Goal: Task Accomplishment & Management: Manage account settings

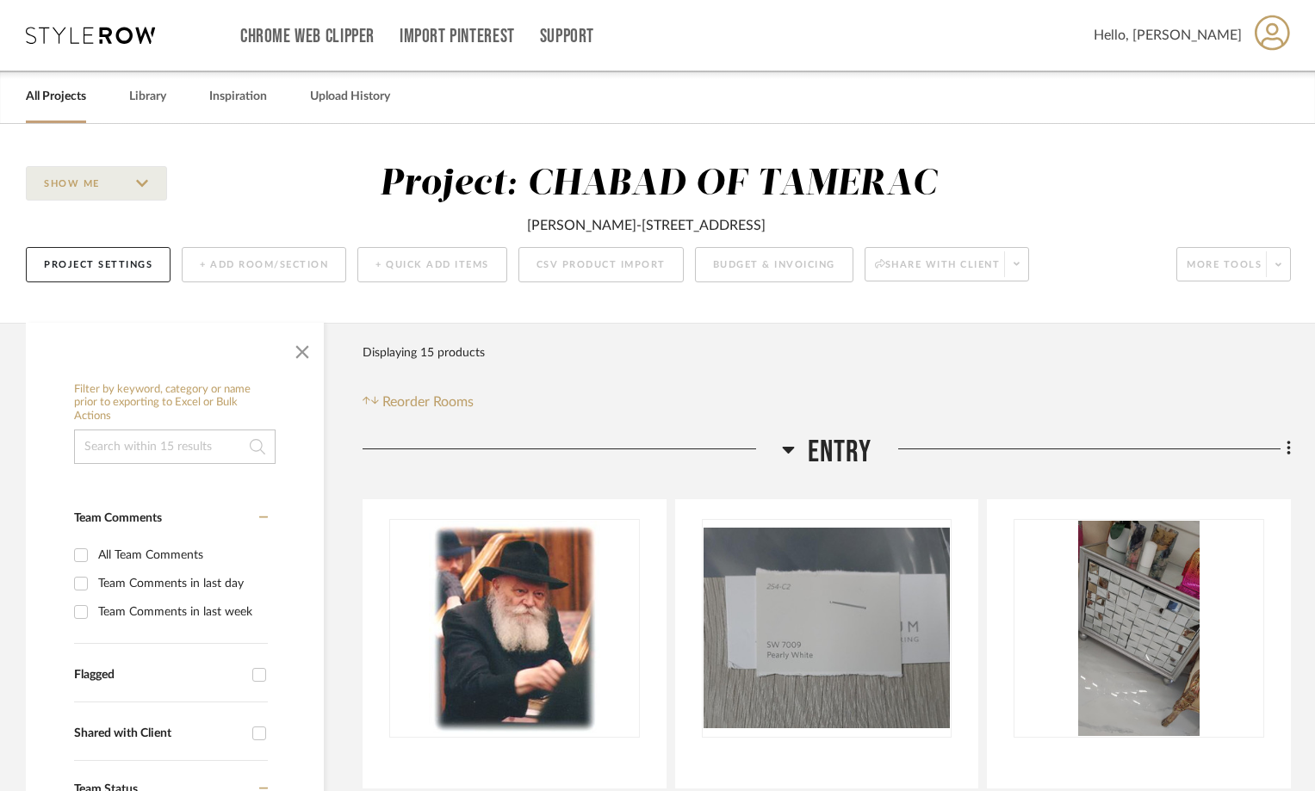
click at [41, 89] on link "All Projects" at bounding box center [56, 96] width 60 height 23
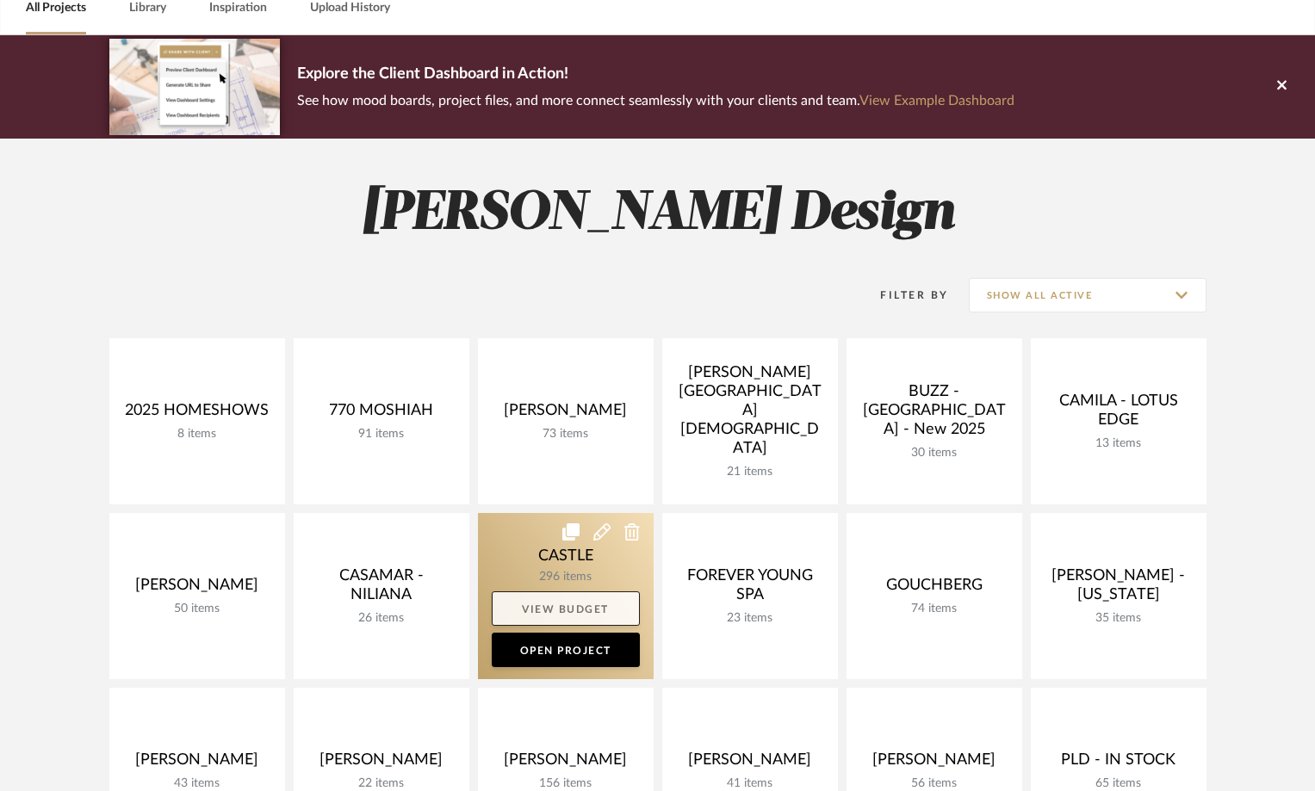
scroll to position [258, 0]
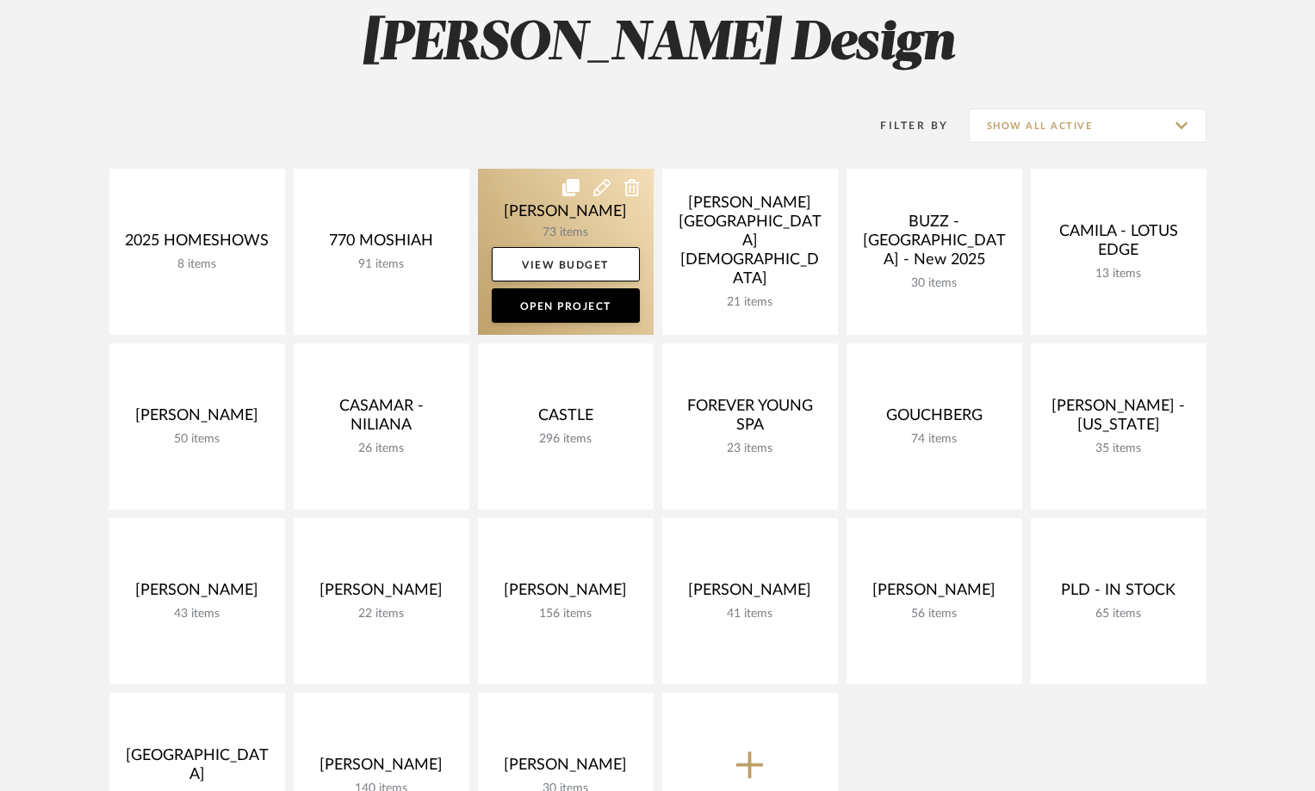
click at [571, 220] on link at bounding box center [566, 252] width 176 height 166
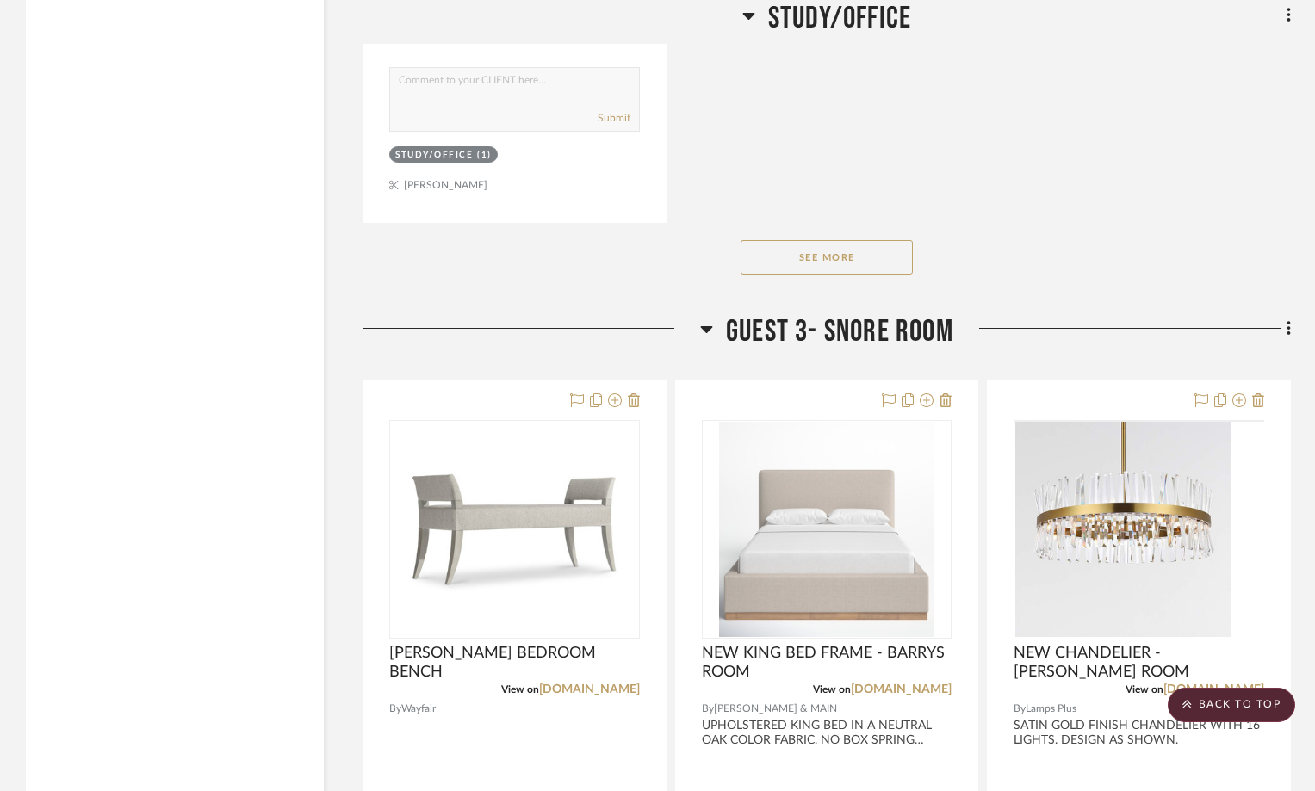
scroll to position [10764, 0]
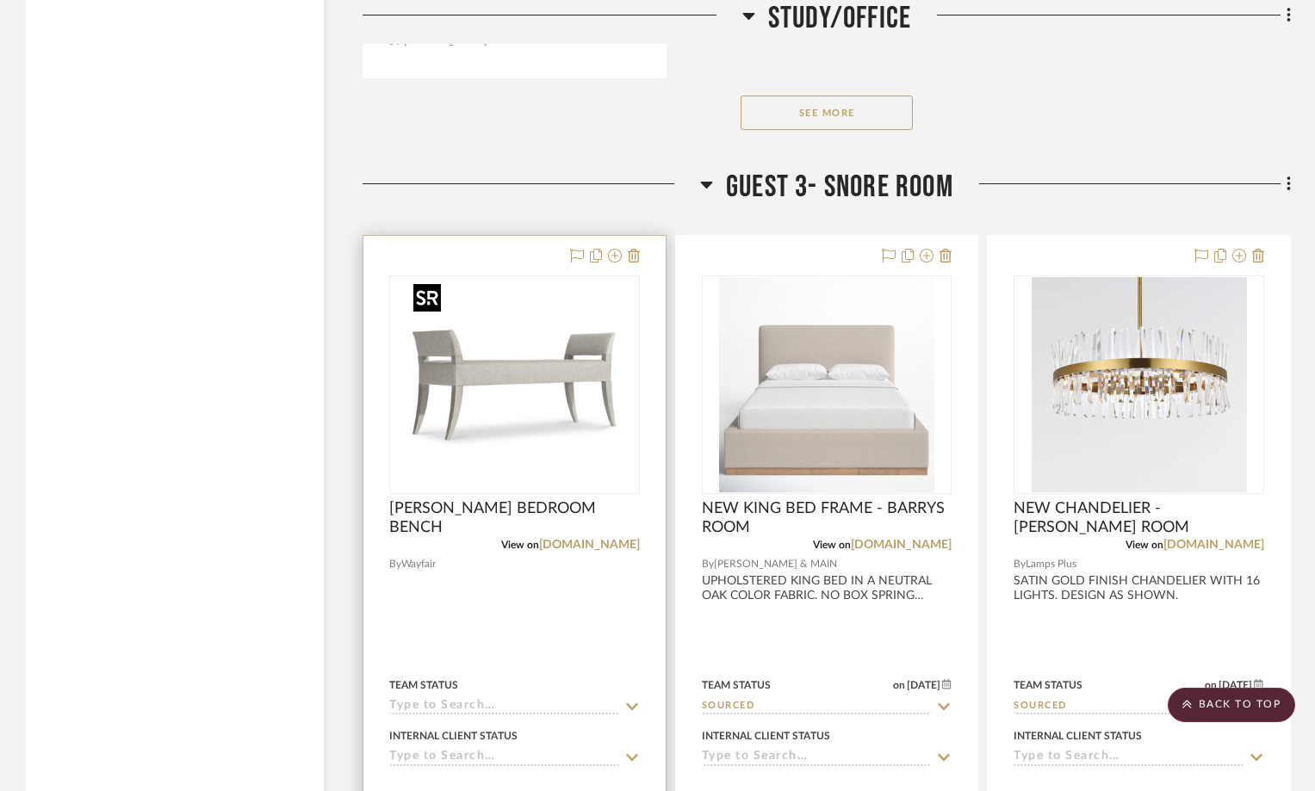
click at [0, 0] on img at bounding box center [0, 0] width 0 height 0
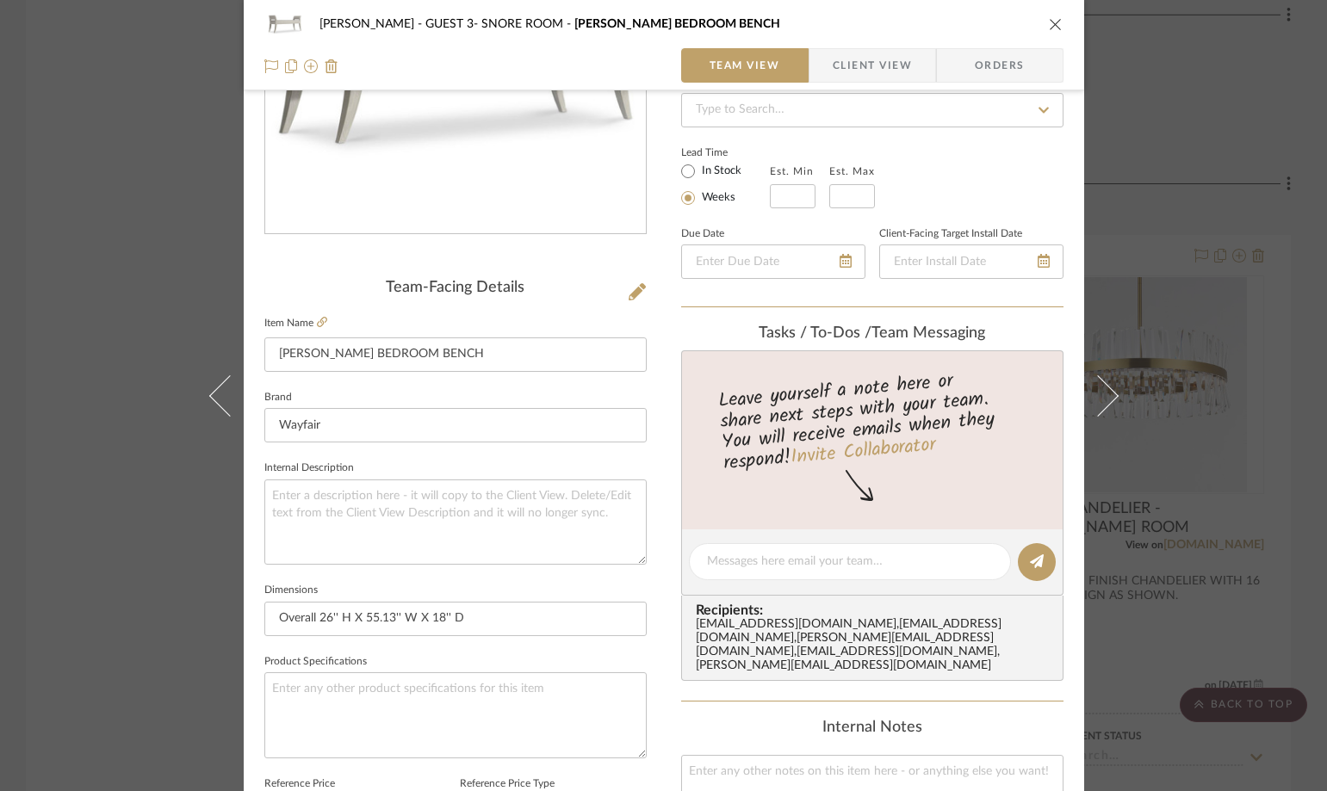
scroll to position [344, 0]
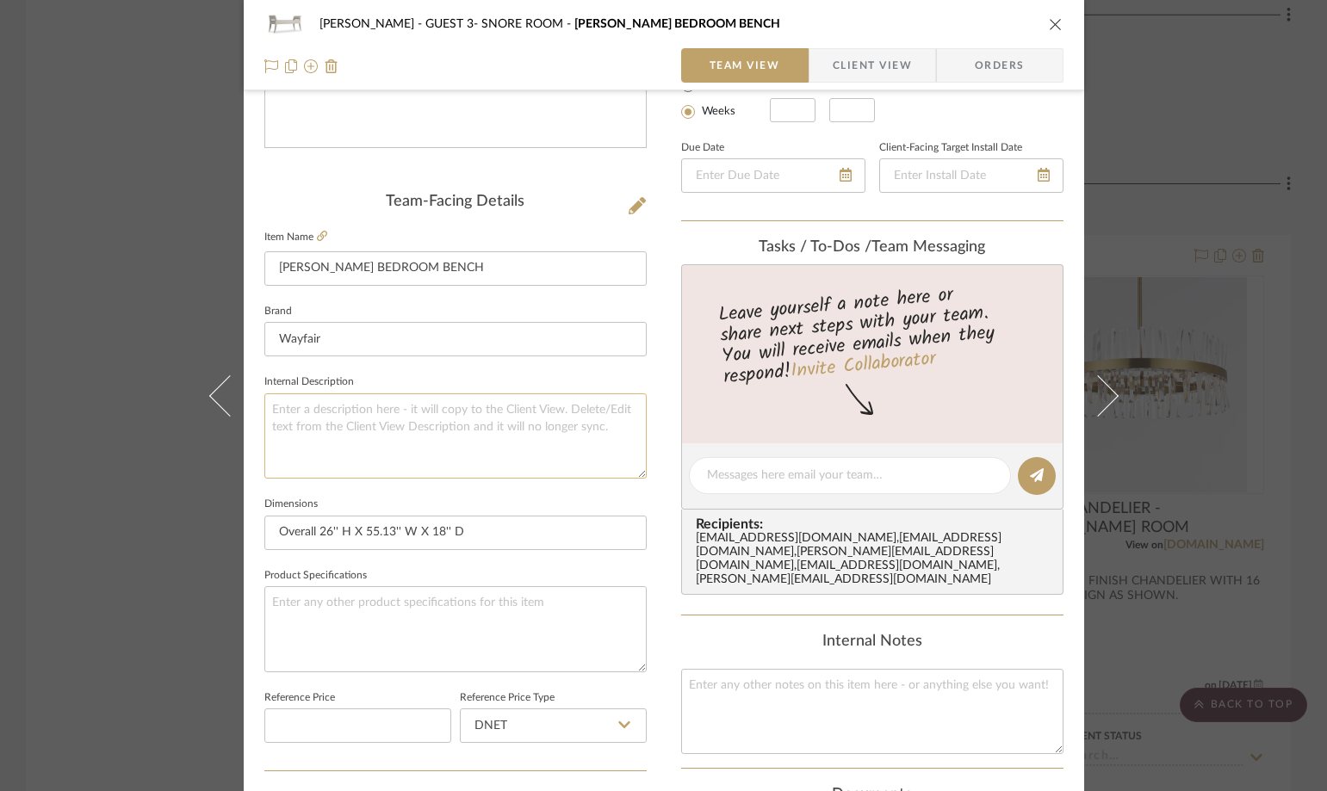
click at [319, 399] on textarea at bounding box center [455, 436] width 382 height 85
paste textarea "The sides of the [PERSON_NAME] bench curve dramatically from the floor to the t…"
type textarea "The sides of the [PERSON_NAME] bench curve dramatically from the floor to the t…"
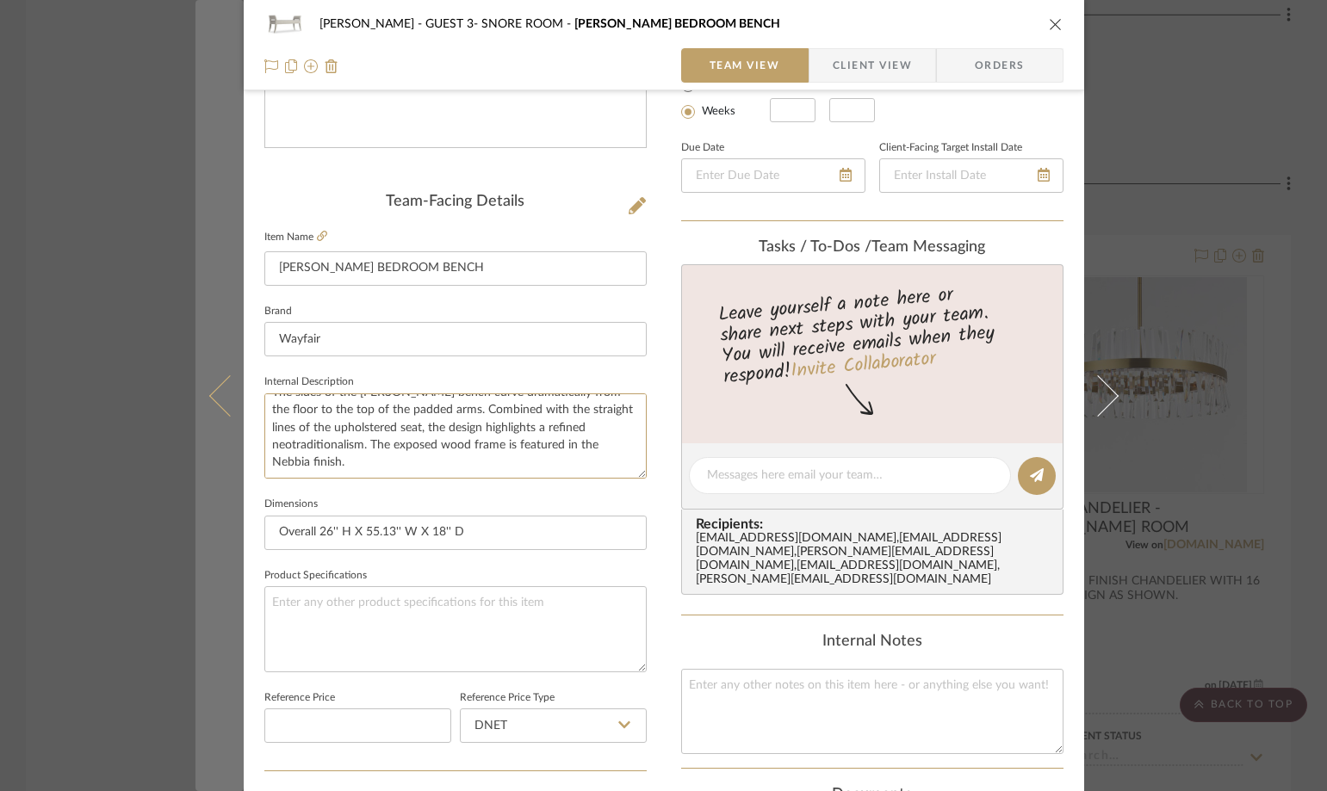
scroll to position [0, 0]
drag, startPoint x: 357, startPoint y: 449, endPoint x: 236, endPoint y: 393, distance: 133.7
click at [236, 393] on mat-dialog-content "[PERSON_NAME] GUEST 3- SNORE ROOM [PERSON_NAME] BEDROOM BENCH Team View Client …" at bounding box center [663, 463] width 937 height 1590
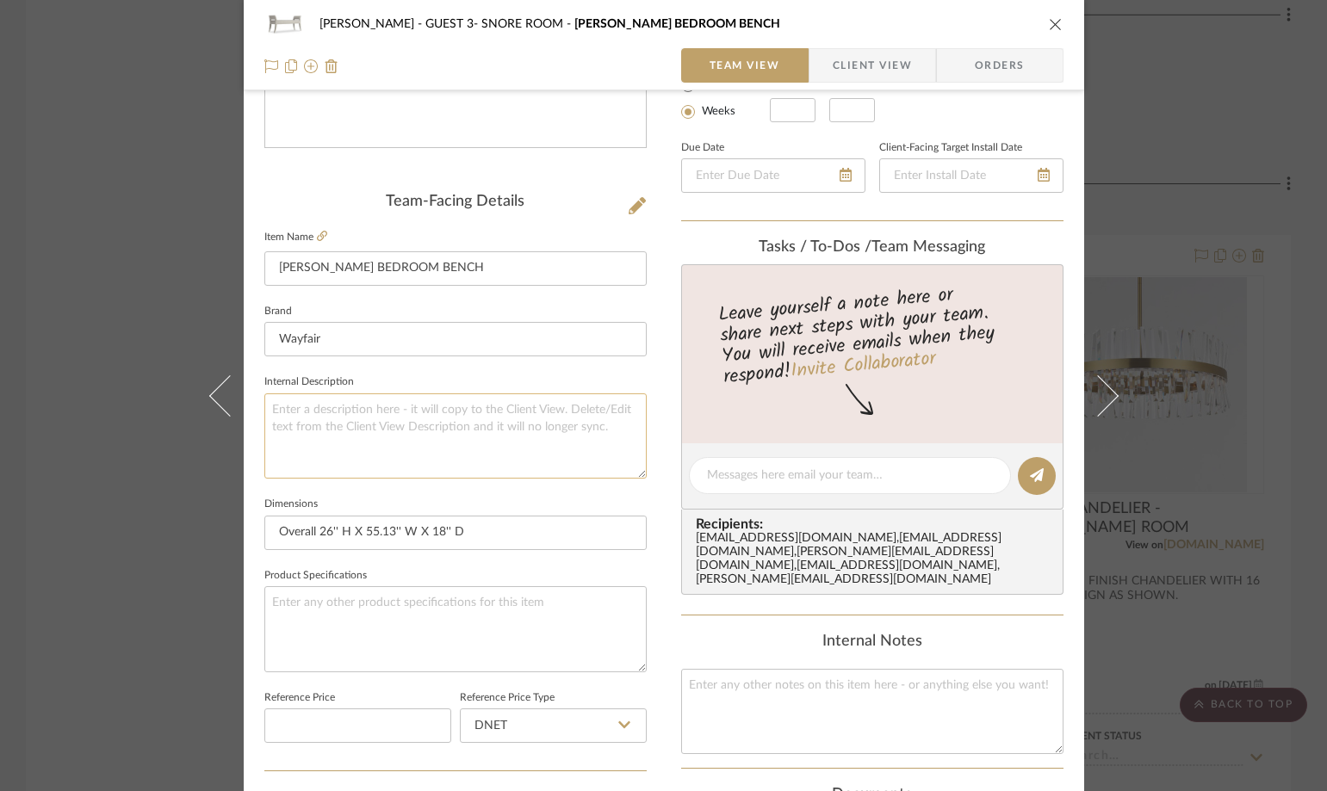
click at [466, 402] on textarea at bounding box center [455, 436] width 382 height 85
paste textarea "Natural Variation Type Natural Wood Grain Color Variation"
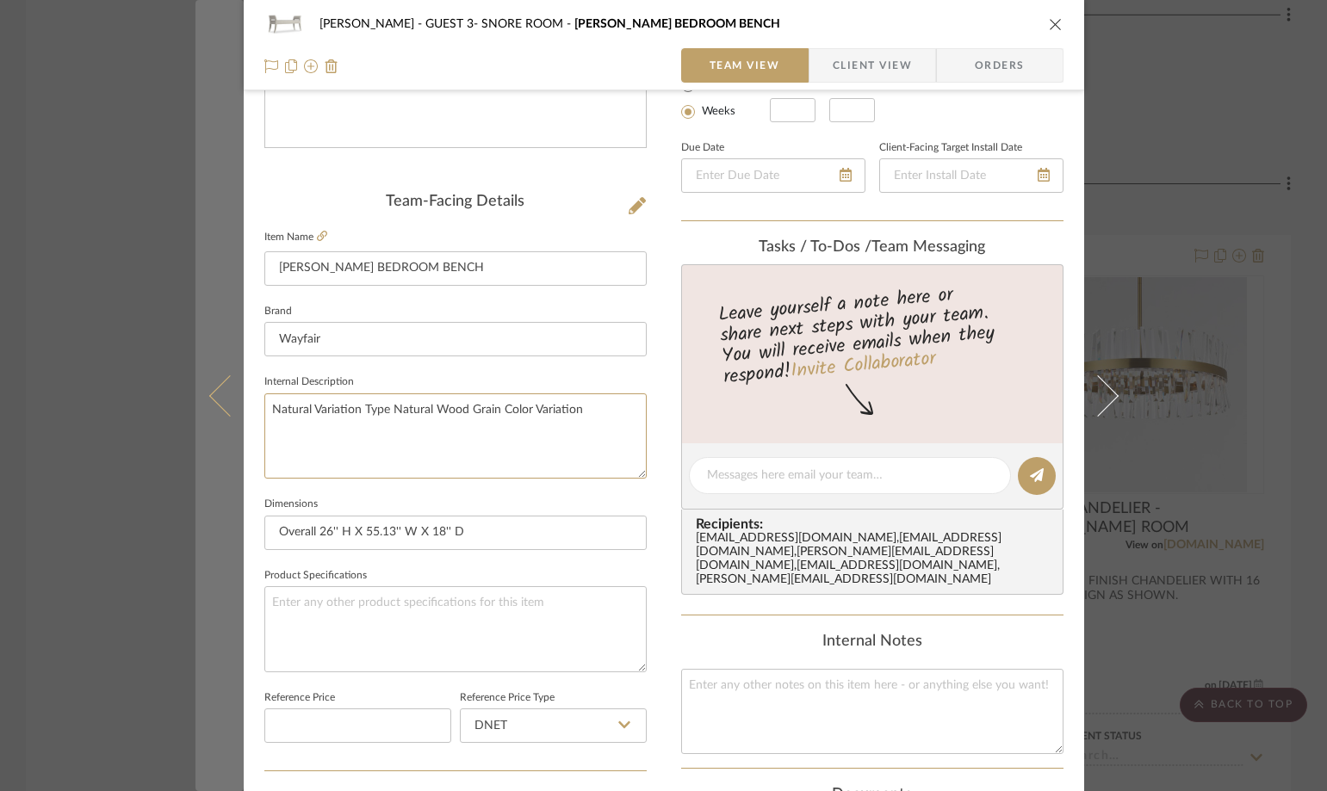
drag, startPoint x: 383, startPoint y: 411, endPoint x: 234, endPoint y: 406, distance: 149.1
click at [234, 406] on mat-dialog-content "[PERSON_NAME] GUEST 3- SNORE ROOM [PERSON_NAME] BEDROOM BENCH Team View Client …" at bounding box center [663, 463] width 937 height 1590
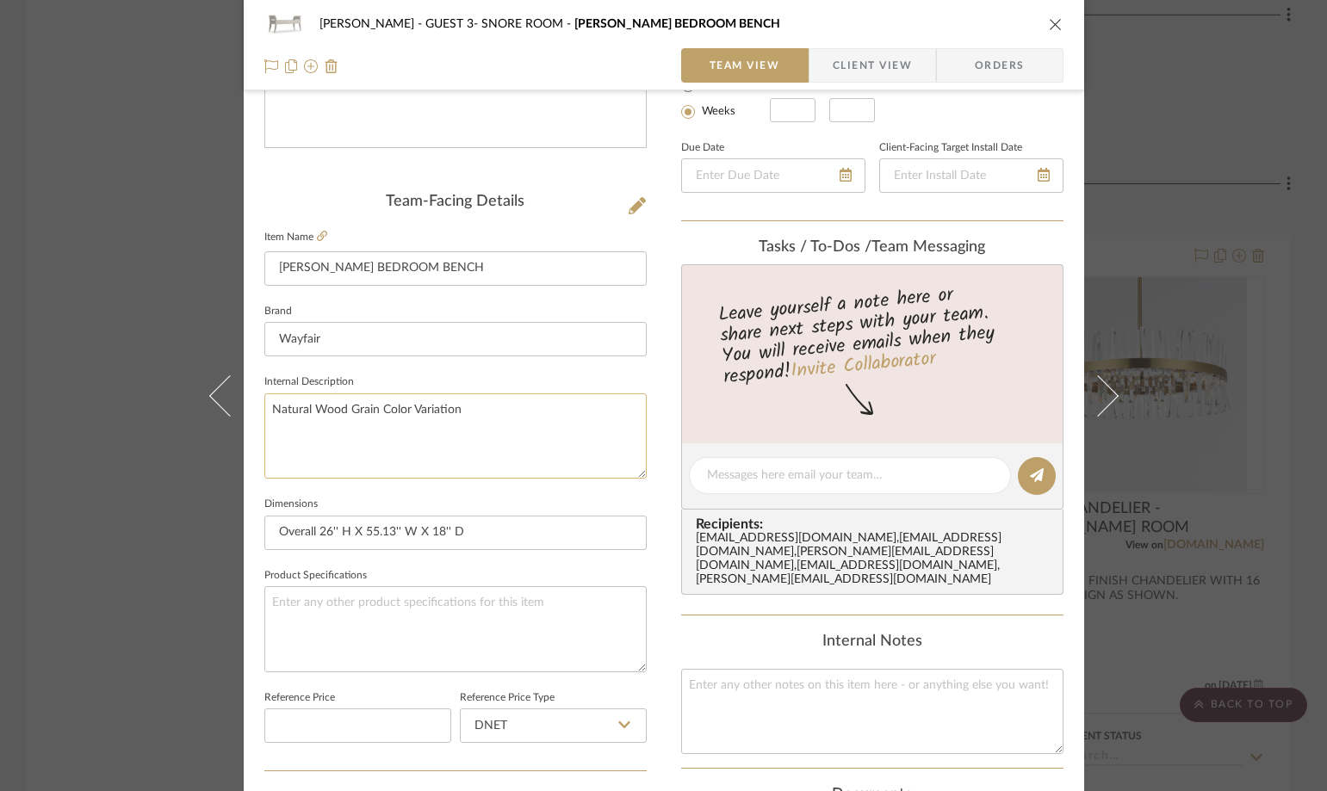
drag, startPoint x: 406, startPoint y: 412, endPoint x: 484, endPoint y: 412, distance: 78.4
click at [484, 412] on textarea "Natural Wood Grain Color Variation" at bounding box center [455, 436] width 382 height 85
type textarea "Natural Wood Grain Color"
click at [437, 437] on textarea "Natural Wood Grain Color" at bounding box center [455, 436] width 382 height 85
paste textarea "Color Tan"
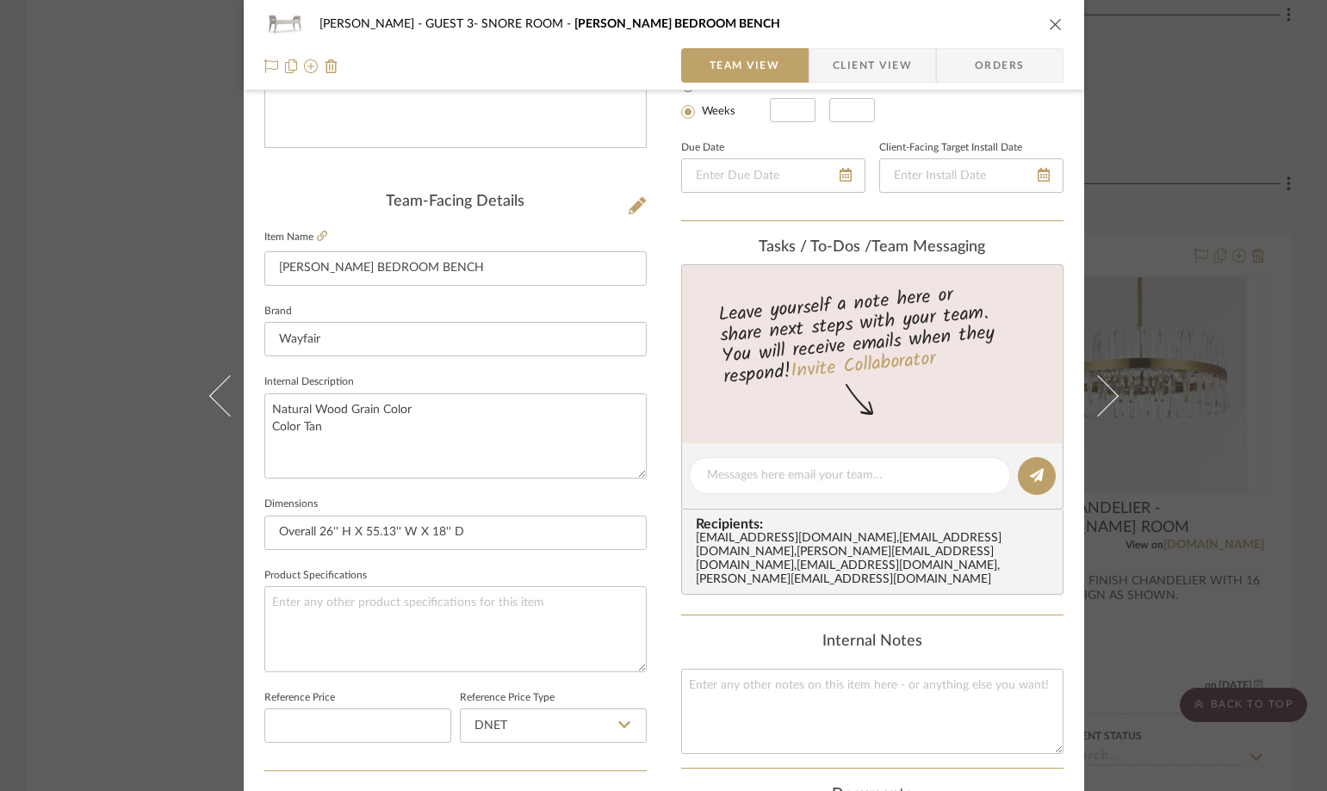
type textarea "Natural Wood Grain Color Color Tan"
click at [859, 61] on span "Client View" at bounding box center [872, 65] width 79 height 34
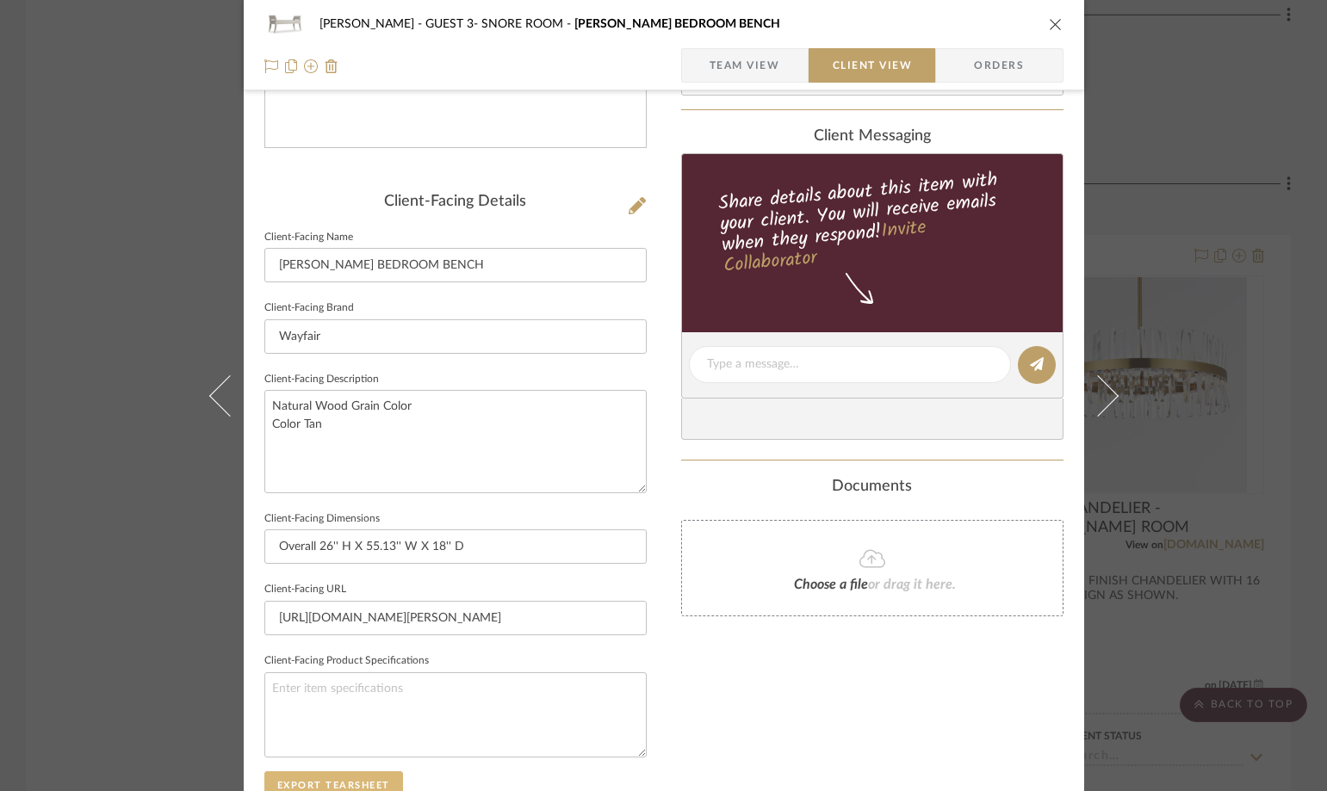
click at [357, 775] on button "Export Tearsheet" at bounding box center [333, 786] width 139 height 28
